Goal: Task Accomplishment & Management: Use online tool/utility

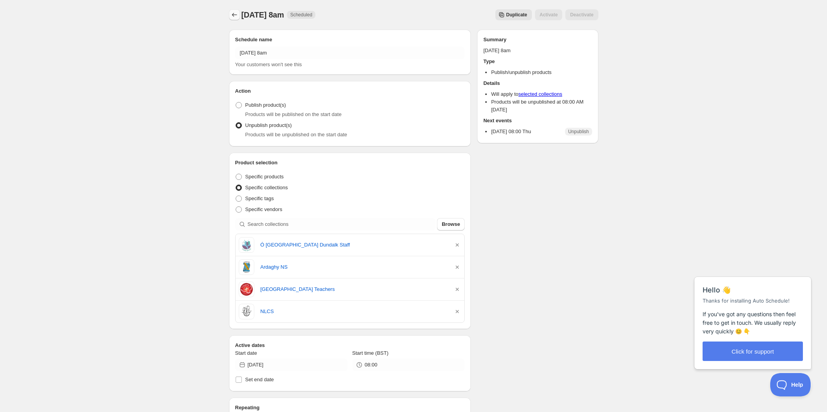
click at [234, 15] on icon "Schedules" at bounding box center [235, 15] width 8 height 8
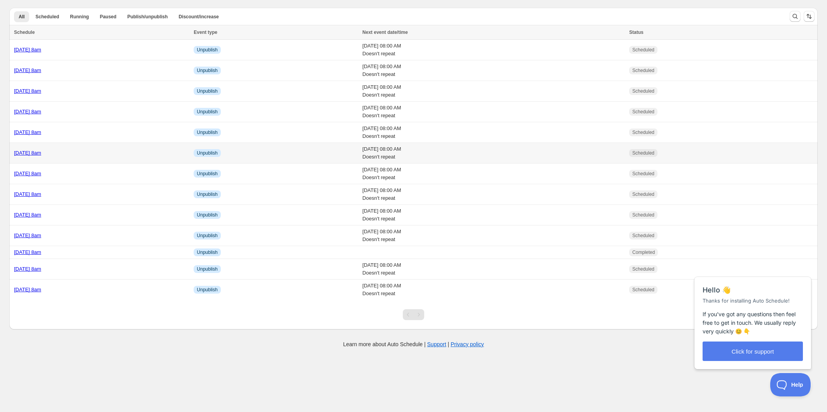
click at [113, 152] on div "[DATE] 8am" at bounding box center [101, 153] width 175 height 8
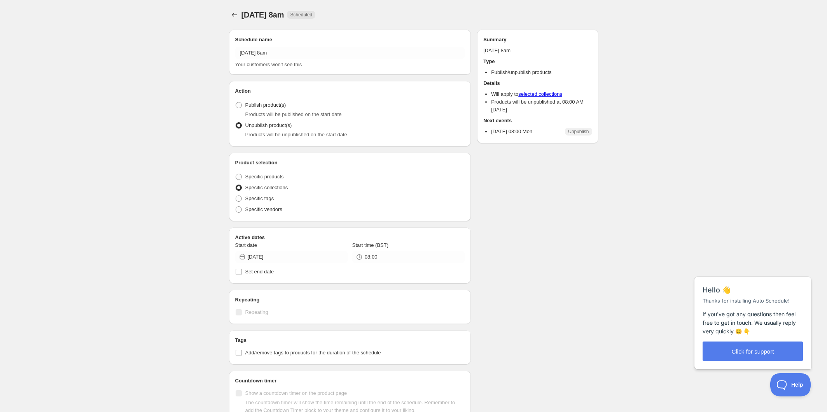
radio input "true"
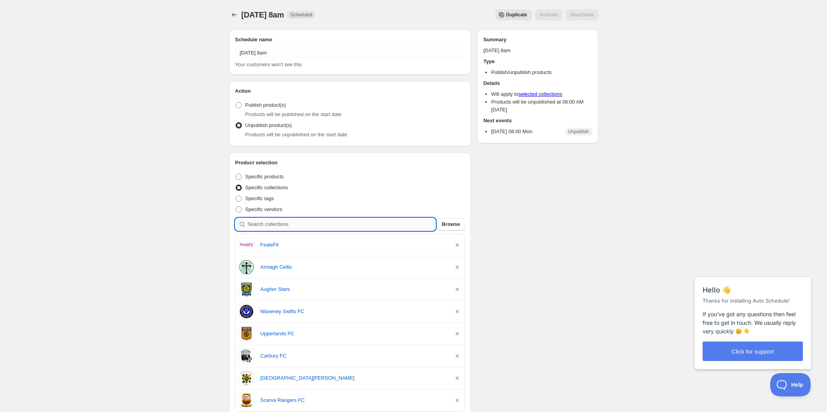
click at [301, 222] on input "search" at bounding box center [342, 224] width 188 height 12
type input "k"
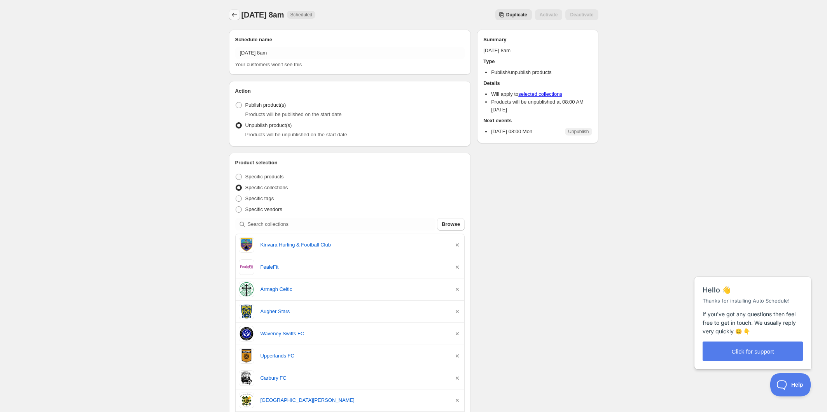
click at [231, 14] on icon "Schedules" at bounding box center [235, 15] width 8 height 8
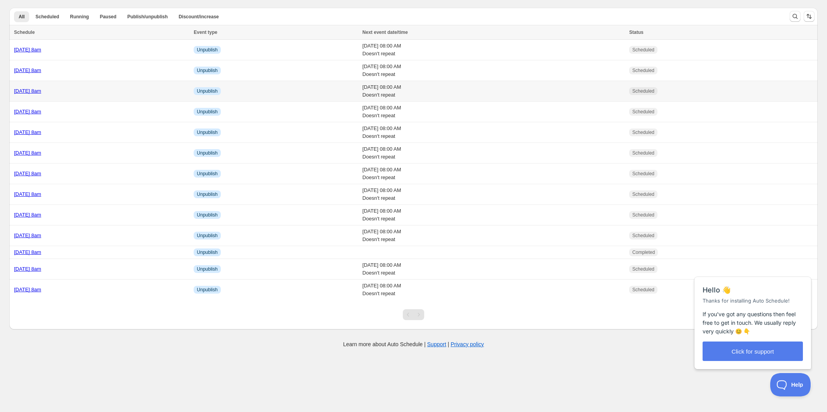
click at [123, 90] on div "[DATE] 8am" at bounding box center [101, 91] width 175 height 8
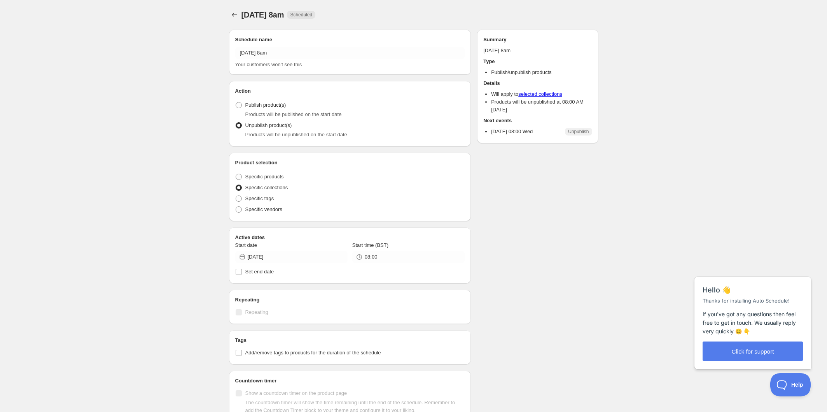
radio input "true"
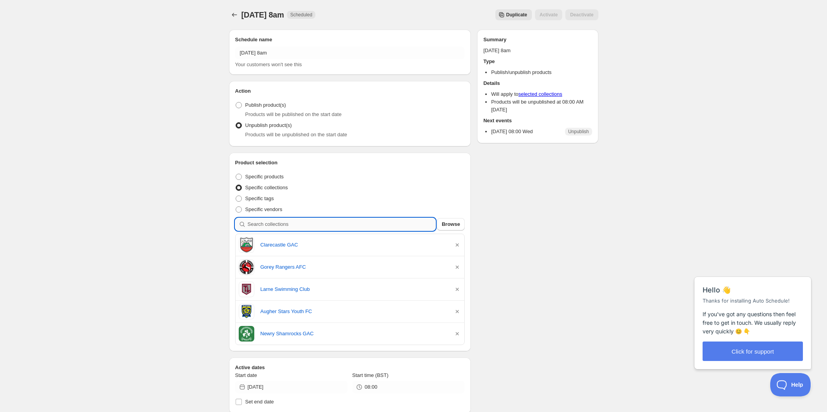
click at [317, 225] on input "search" at bounding box center [342, 224] width 188 height 12
type input "m"
